Goal: Task Accomplishment & Management: Use online tool/utility

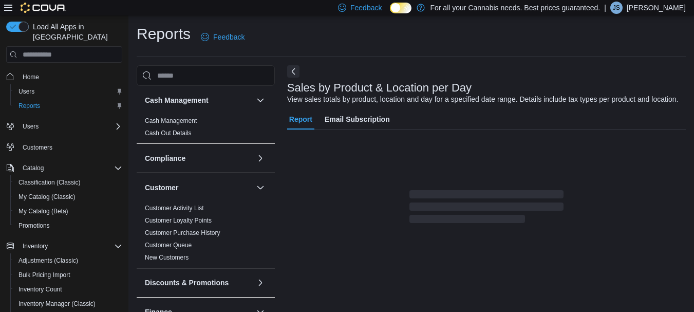
scroll to position [24, 0]
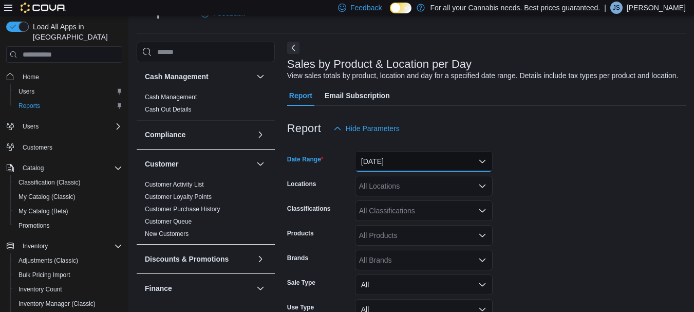
click at [377, 155] on button "[DATE]" at bounding box center [424, 161] width 138 height 21
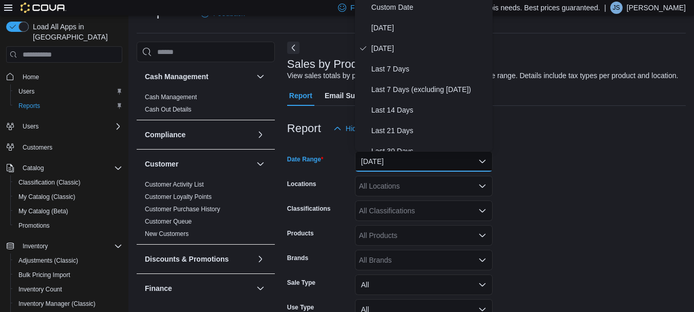
scroll to position [21, 0]
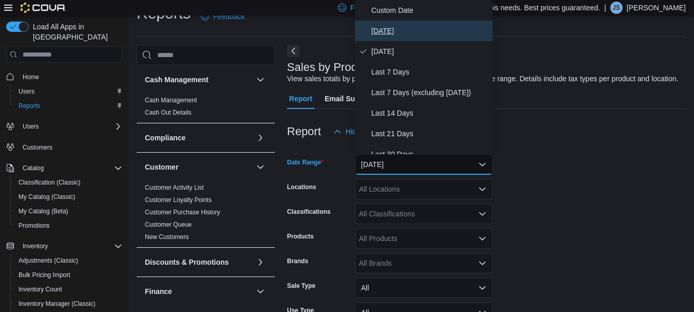
click at [391, 30] on span "[DATE]" at bounding box center [430, 31] width 117 height 12
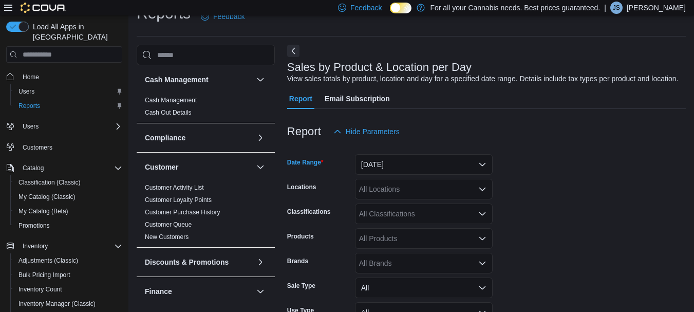
click at [388, 183] on div "All Locations" at bounding box center [424, 189] width 138 height 21
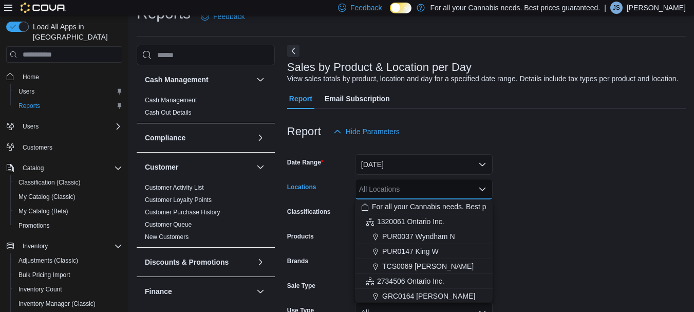
click at [388, 183] on div "All Locations" at bounding box center [424, 189] width 138 height 21
click at [399, 234] on span "PUR0037 Wyndham N" at bounding box center [418, 236] width 73 height 10
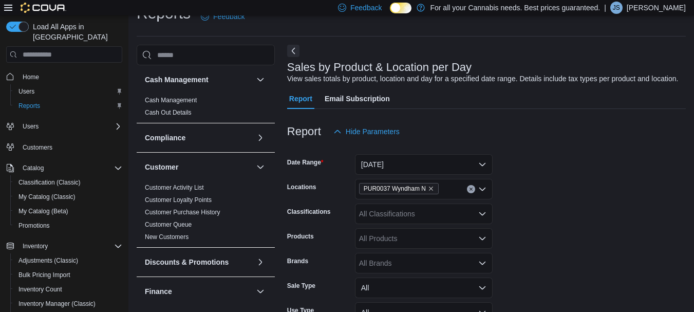
click at [582, 152] on div at bounding box center [486, 148] width 399 height 12
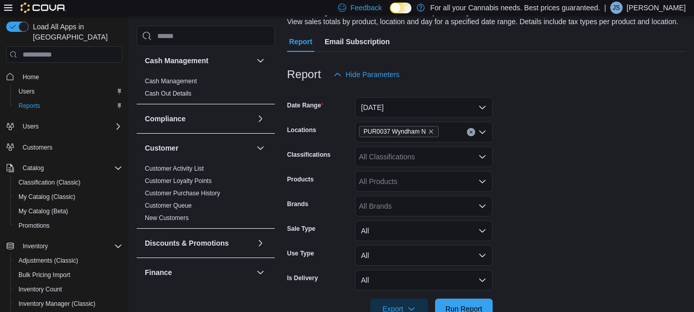
scroll to position [105, 0]
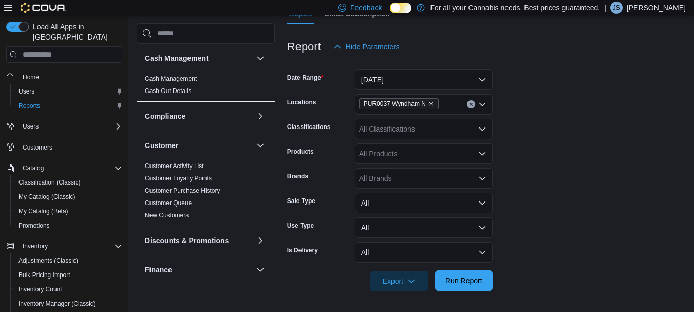
click at [456, 279] on span "Run Report" at bounding box center [464, 280] width 37 height 10
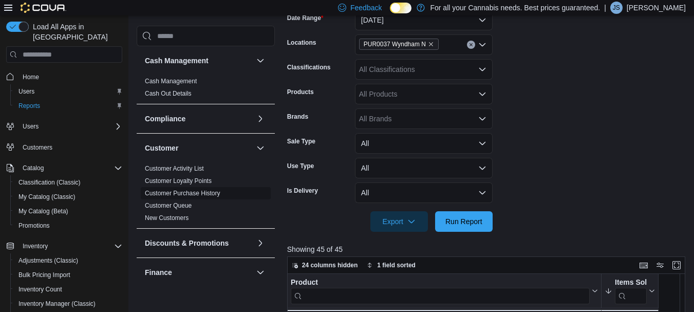
scroll to position [148, 0]
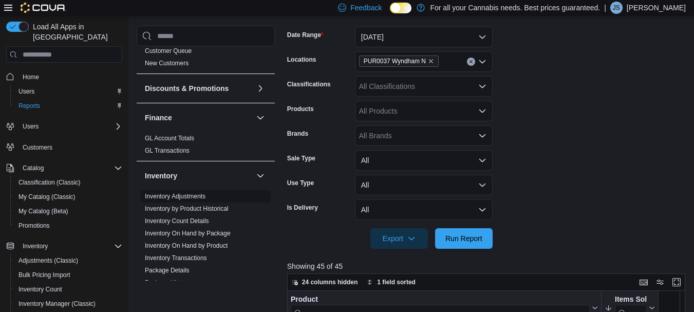
click at [233, 195] on span "Inventory Adjustments" at bounding box center [206, 196] width 130 height 12
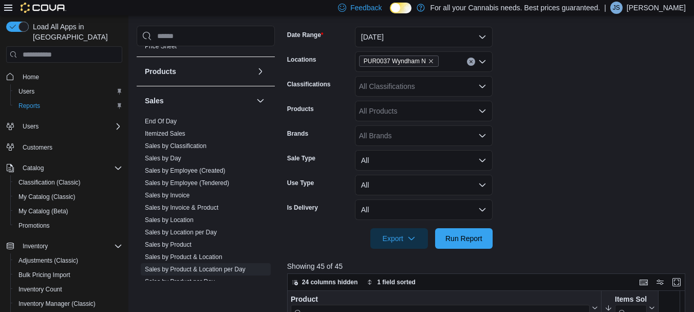
scroll to position [590, 0]
click at [160, 115] on span "End Of Day" at bounding box center [206, 121] width 130 height 12
click at [160, 119] on link "End Of Day" at bounding box center [161, 120] width 32 height 7
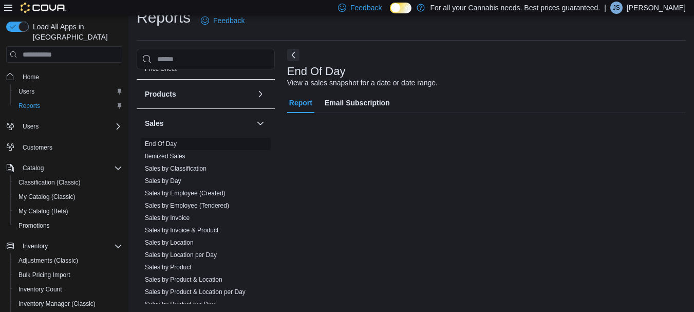
scroll to position [16, 0]
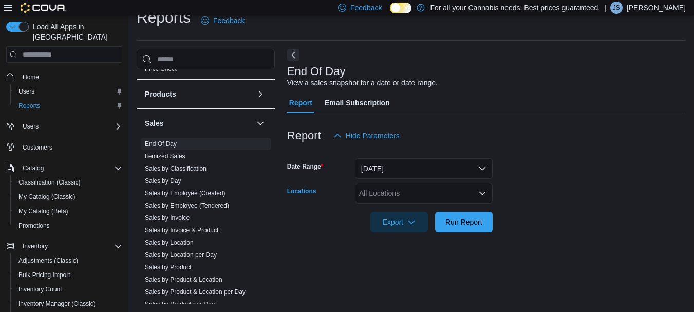
click at [409, 199] on div "All Locations" at bounding box center [424, 193] width 138 height 21
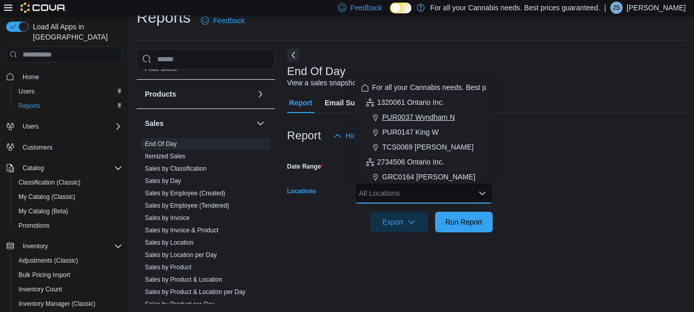
click at [446, 120] on span "PUR0037 Wyndham N" at bounding box center [418, 117] width 73 height 10
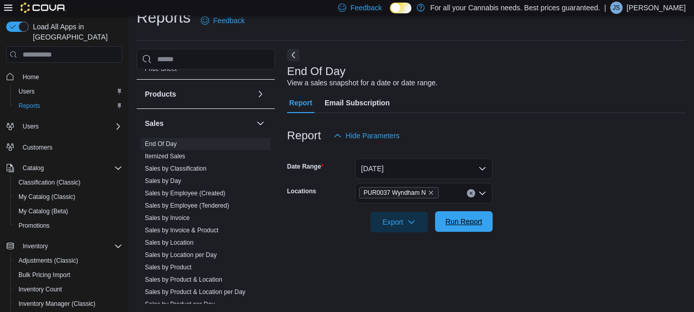
click at [466, 219] on span "Run Report" at bounding box center [464, 221] width 37 height 10
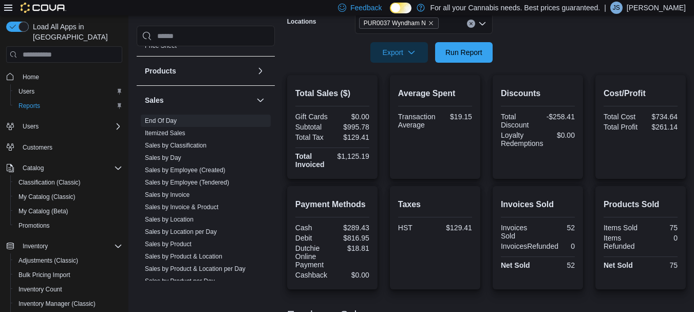
scroll to position [202, 0]
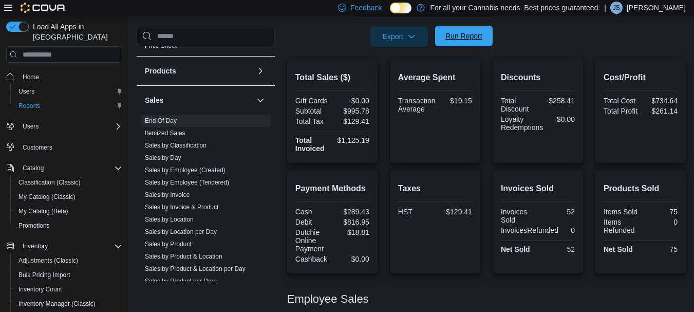
click at [462, 30] on span "Run Report" at bounding box center [463, 36] width 45 height 21
click at [462, 28] on span "Run Report" at bounding box center [463, 36] width 45 height 21
click at [459, 25] on div at bounding box center [486, 22] width 399 height 8
click at [460, 29] on span "Run Report" at bounding box center [463, 36] width 45 height 21
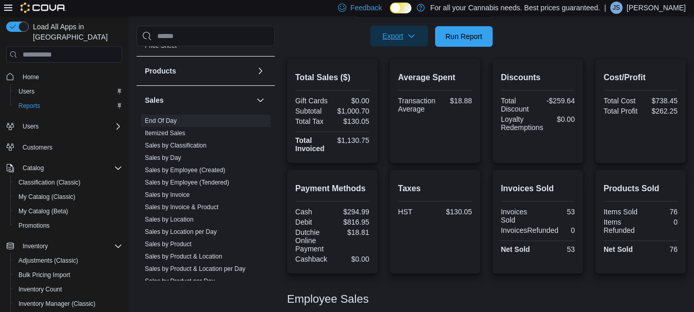
click at [406, 30] on span "Export" at bounding box center [399, 36] width 45 height 21
click at [405, 77] on span "Export to Pdf" at bounding box center [401, 77] width 46 height 8
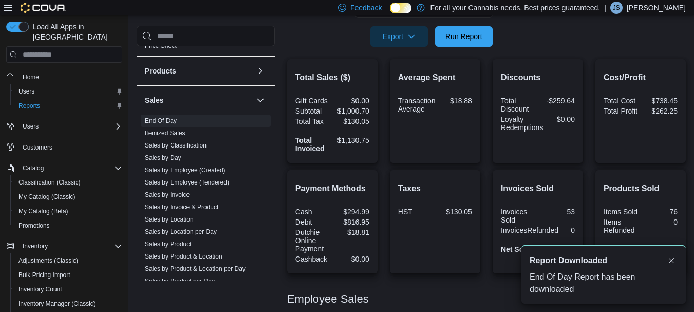
scroll to position [0, 0]
